Goal: Task Accomplishment & Management: Complete application form

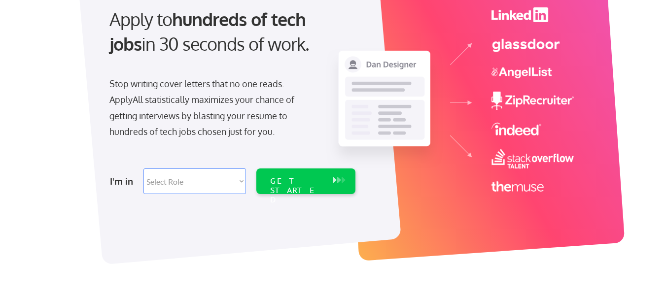
scroll to position [148, 0]
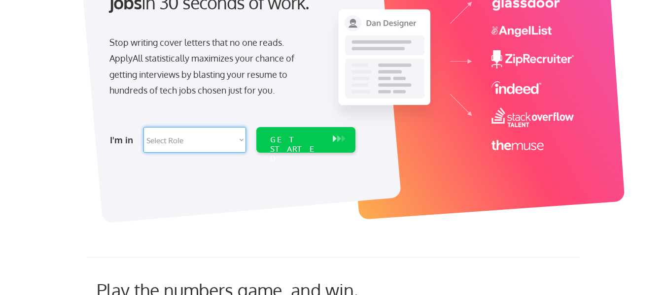
click at [242, 137] on select "Select Role Software Engineering Product Management Customer Success Sales UI/U…" at bounding box center [195, 140] width 103 height 26
select select ""marketing___comms""
click at [144, 127] on select "Select Role Software Engineering Product Management Customer Success Sales UI/U…" at bounding box center [195, 140] width 103 height 26
select select ""marketing___comms""
click at [296, 135] on div "GET STARTED" at bounding box center [296, 149] width 53 height 29
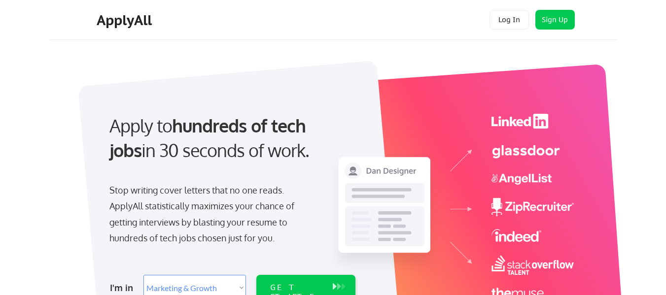
select select ""marketing___comms""
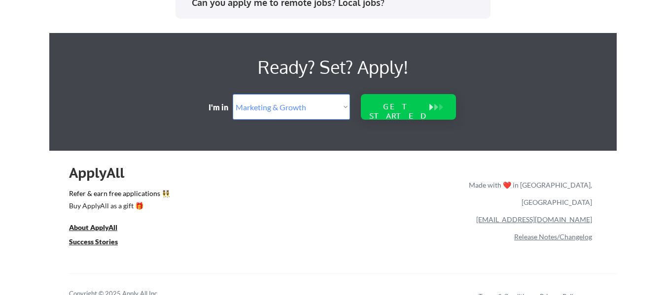
scroll to position [2171, 0]
